Goal: Information Seeking & Learning: Learn about a topic

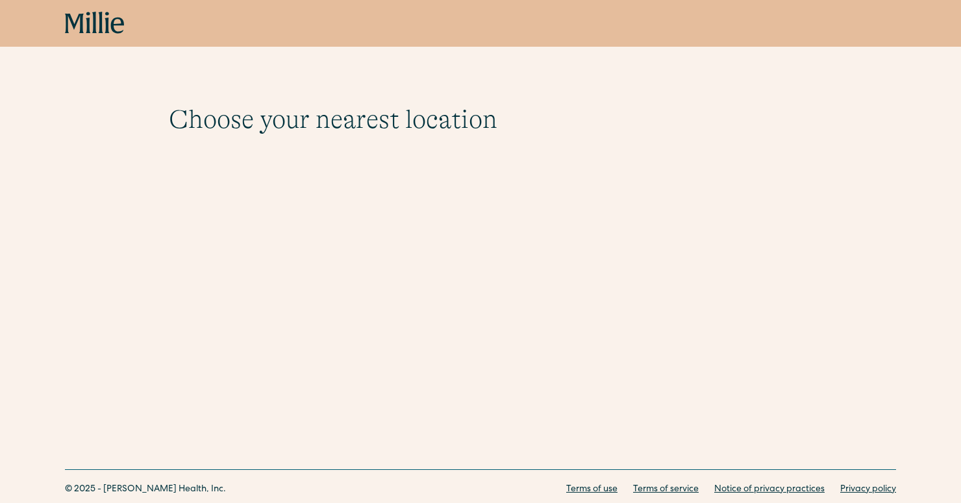
scroll to position [40, 0]
click at [98, 17] on icon at bounding box center [95, 23] width 60 height 23
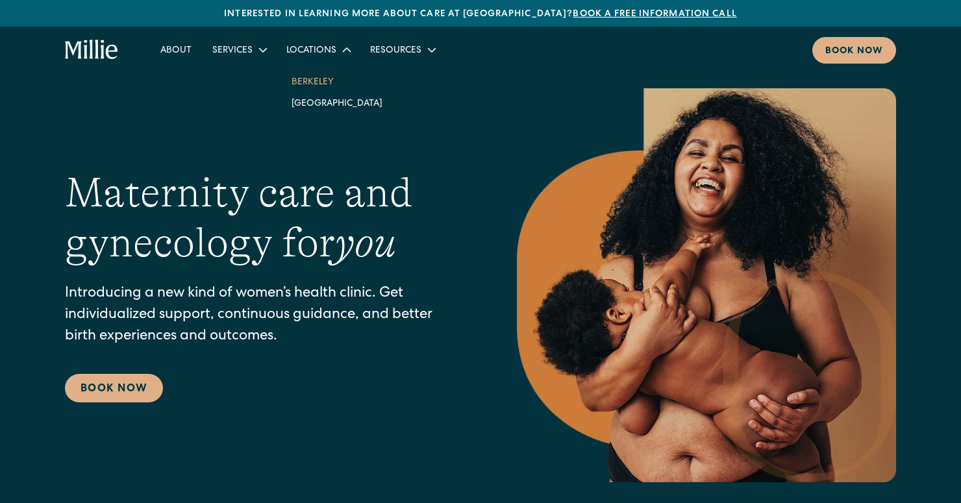
click at [321, 84] on link "Berkeley" at bounding box center [337, 81] width 112 height 21
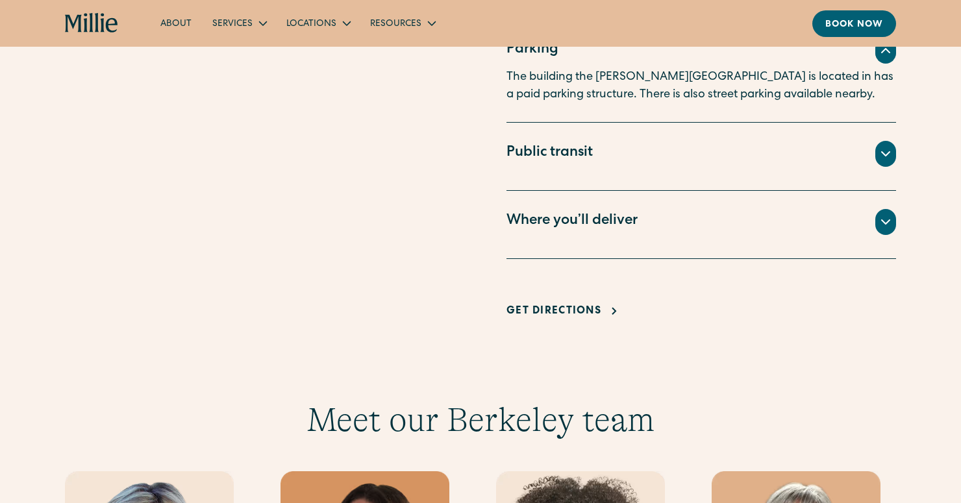
scroll to position [966, 0]
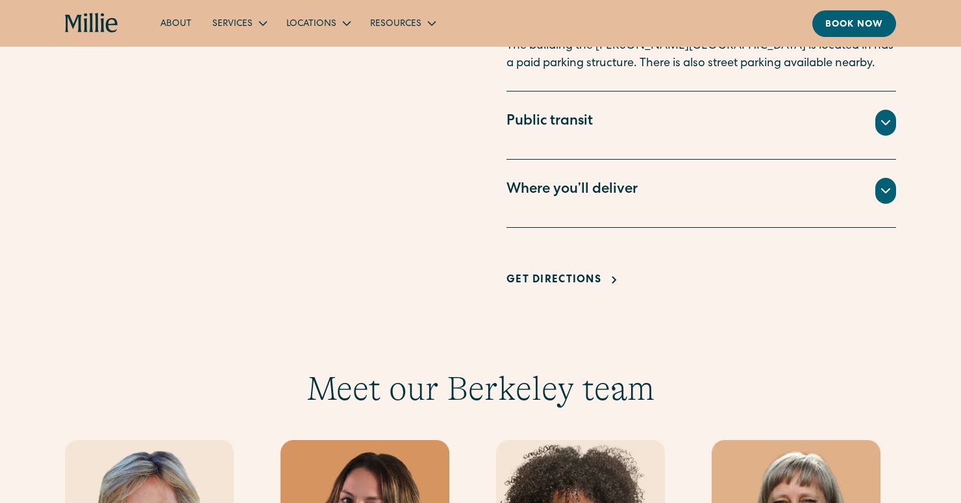
click at [517, 183] on div "Where you’ll deliver" at bounding box center [572, 190] width 131 height 21
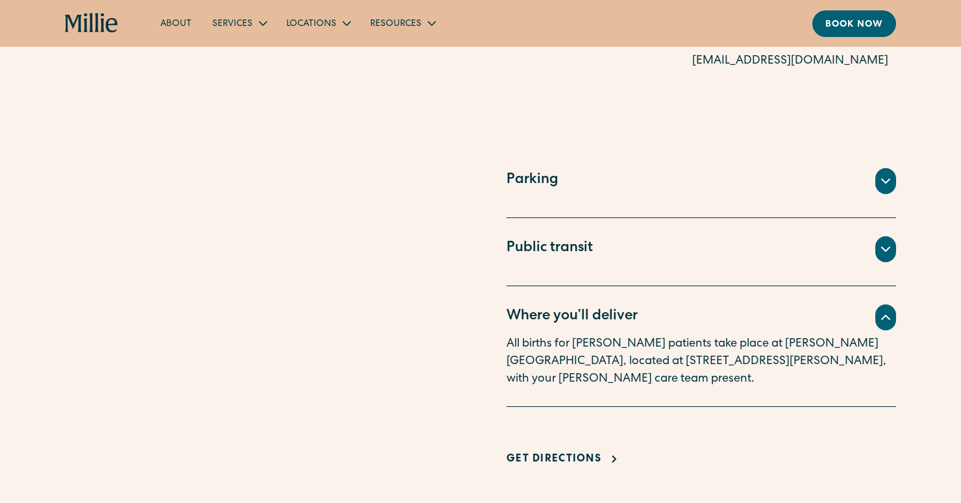
scroll to position [806, 0]
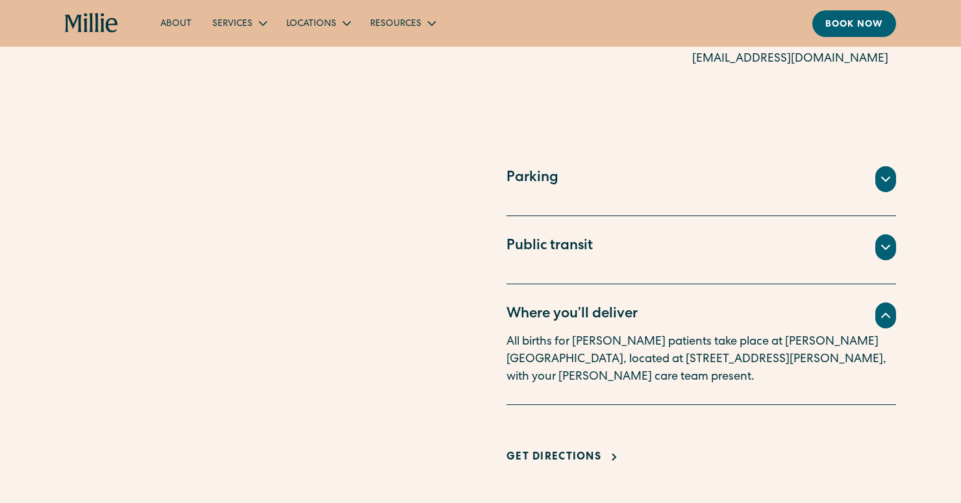
click at [526, 242] on div "Public transit" at bounding box center [550, 246] width 86 height 21
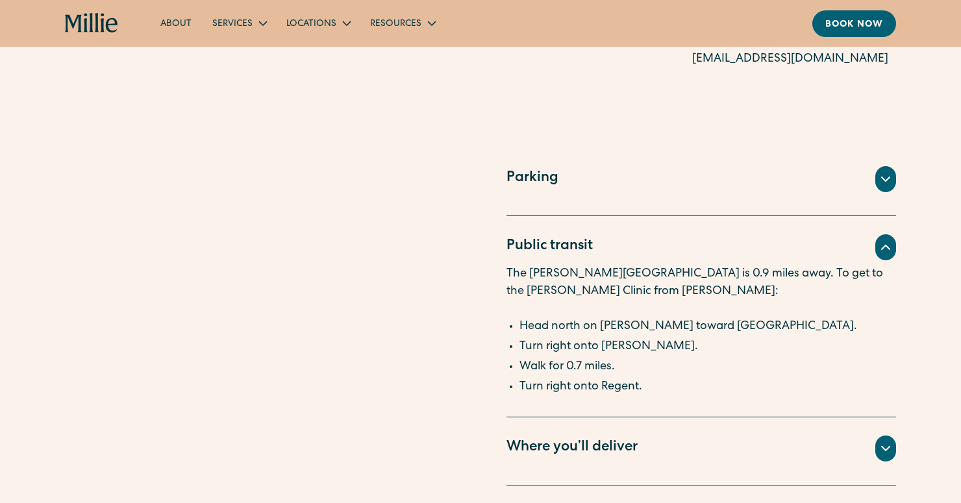
click at [531, 177] on div "Parking" at bounding box center [533, 178] width 52 height 21
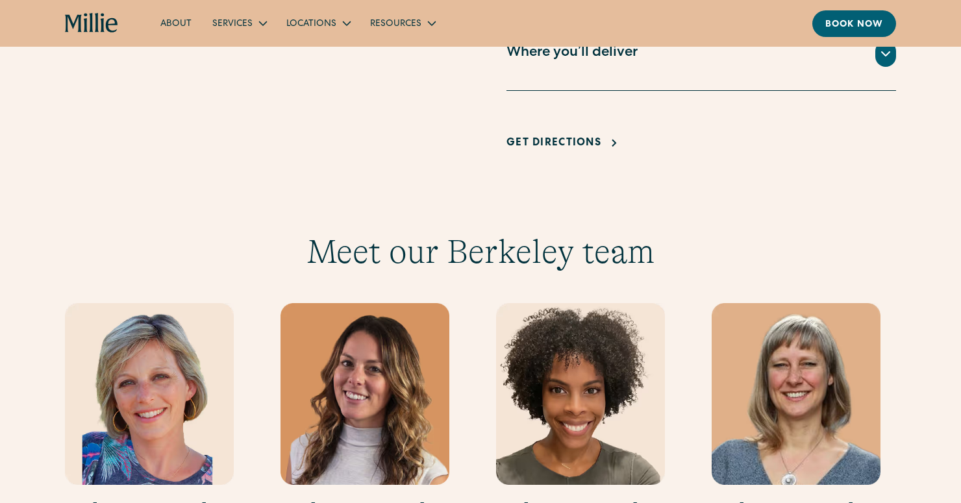
scroll to position [1155, 0]
